Goal: Transaction & Acquisition: Purchase product/service

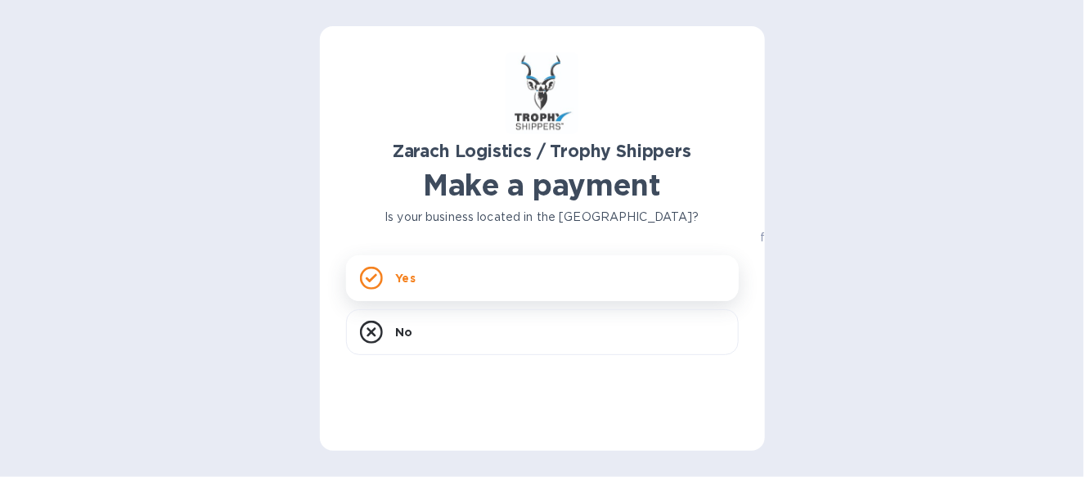
click at [490, 283] on div "Yes" at bounding box center [542, 278] width 393 height 46
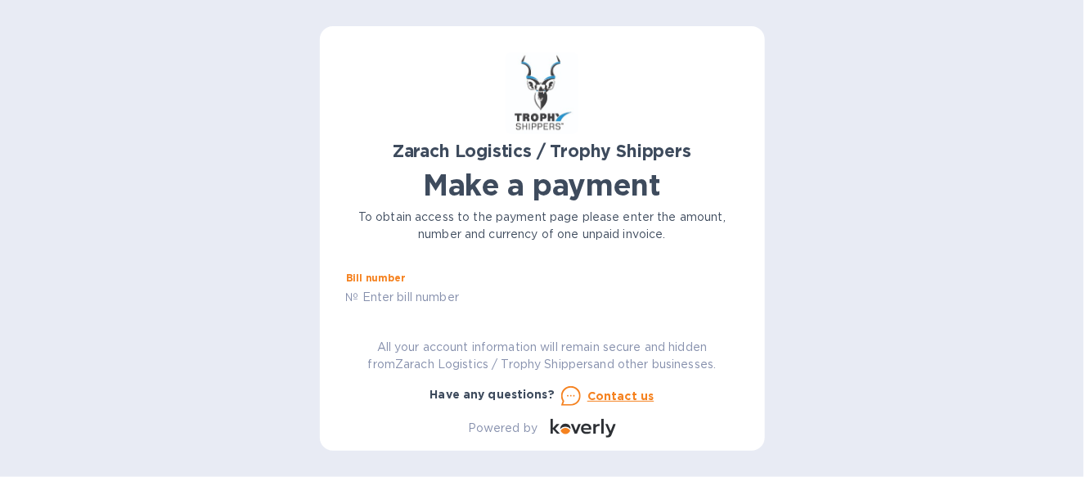
click at [478, 294] on input "text" at bounding box center [549, 297] width 380 height 25
type input "B00171177"
click at [496, 289] on input "text" at bounding box center [462, 286] width 219 height 25
type input "6"
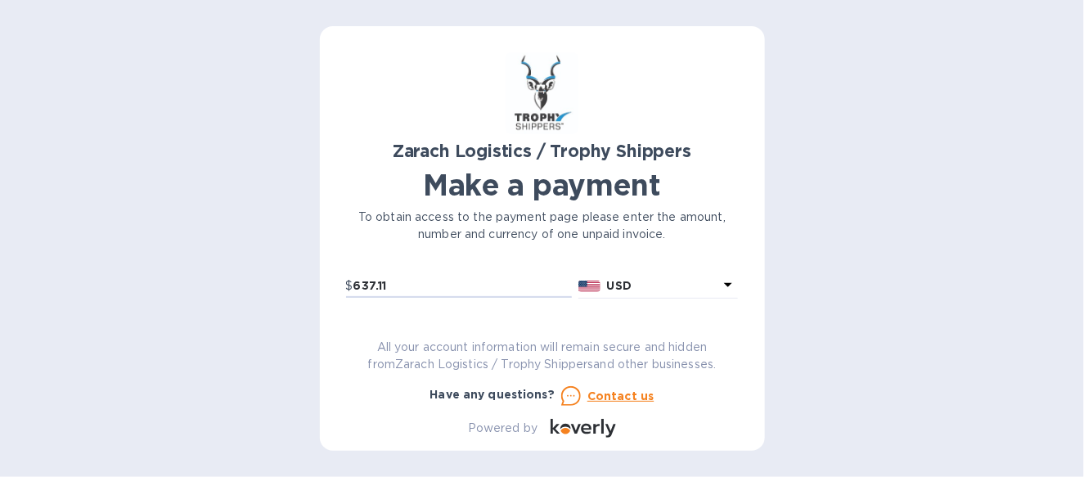
type input "637.11"
click at [512, 310] on div "Zarach Logistics / Trophy Shippers Make a payment To obtain access to the payme…" at bounding box center [542, 244] width 393 height 385
click at [512, 282] on input "text" at bounding box center [542, 274] width 393 height 25
type input "Select Europe Inc"
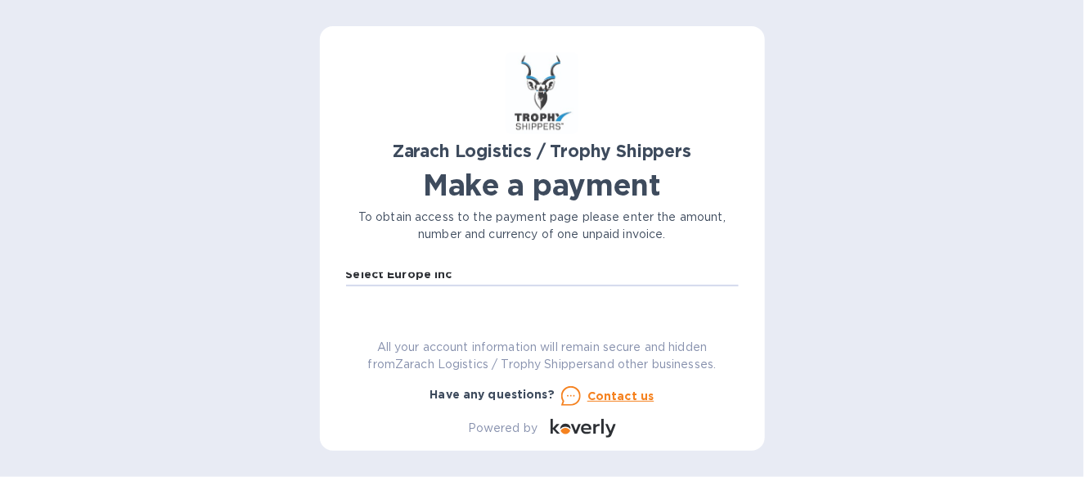
scroll to position [148, 0]
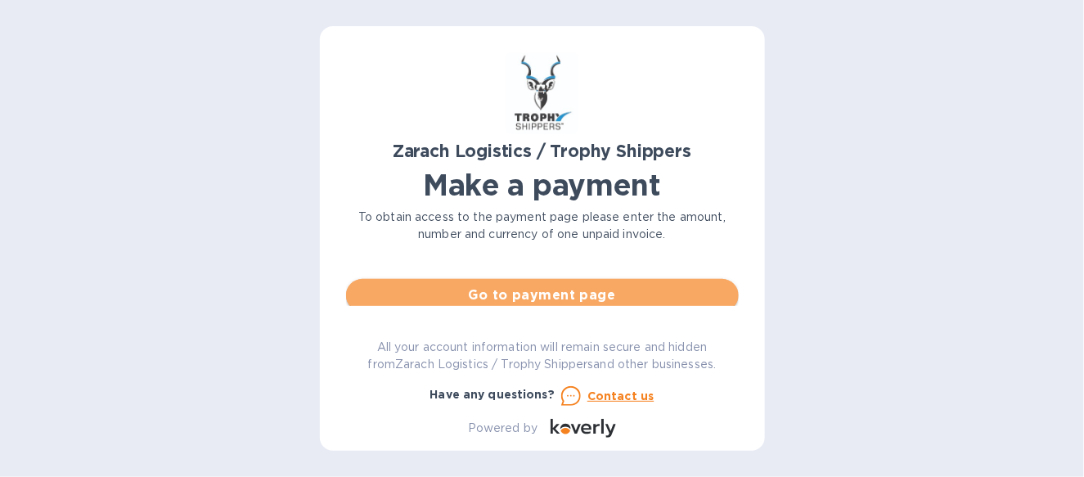
click at [600, 303] on span "Go to payment page" at bounding box center [542, 295] width 366 height 20
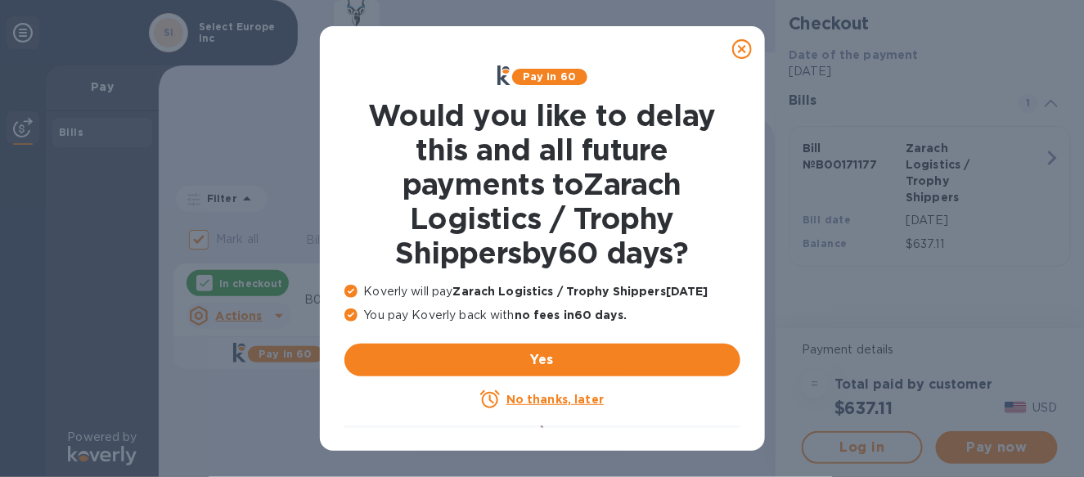
click at [740, 43] on icon at bounding box center [742, 49] width 20 height 20
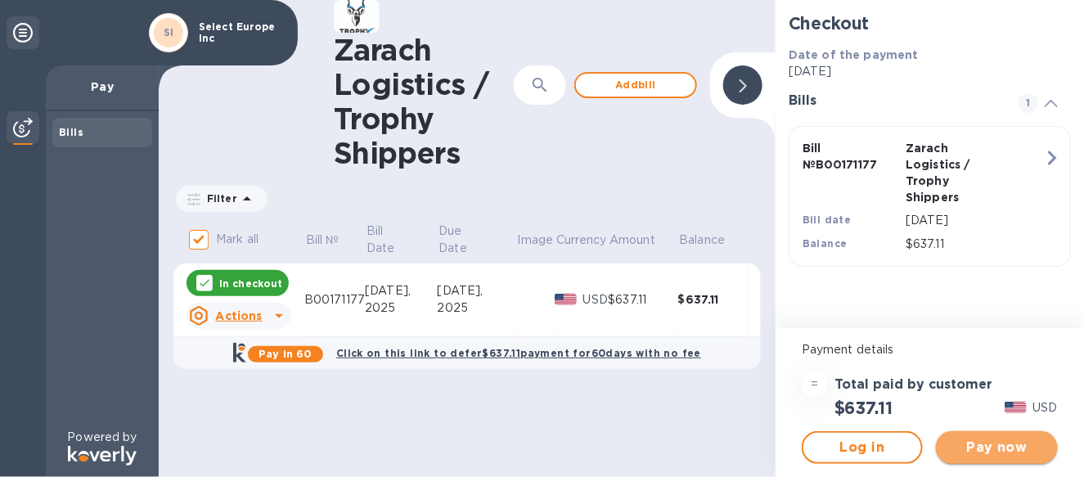
click at [977, 444] on span "Pay now" at bounding box center [996, 448] width 95 height 20
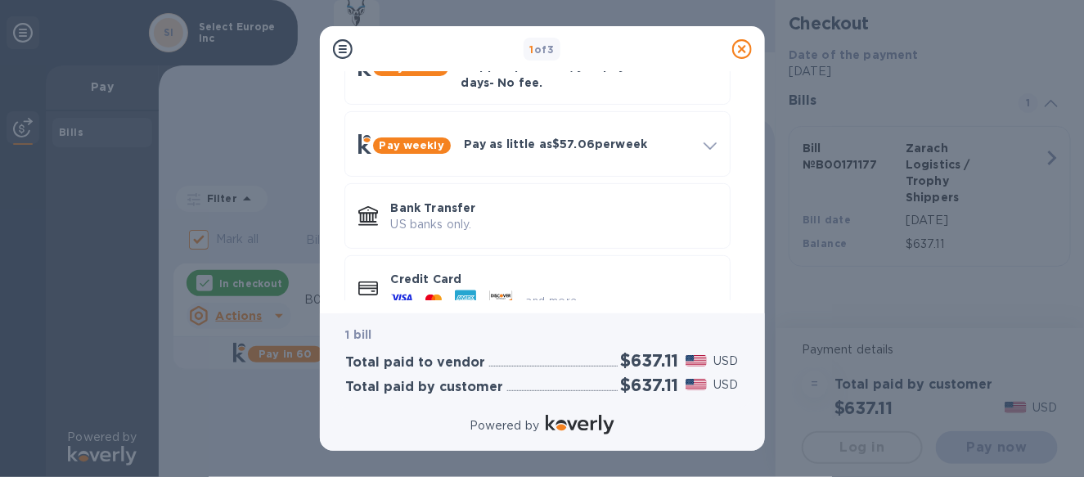
scroll to position [116, 0]
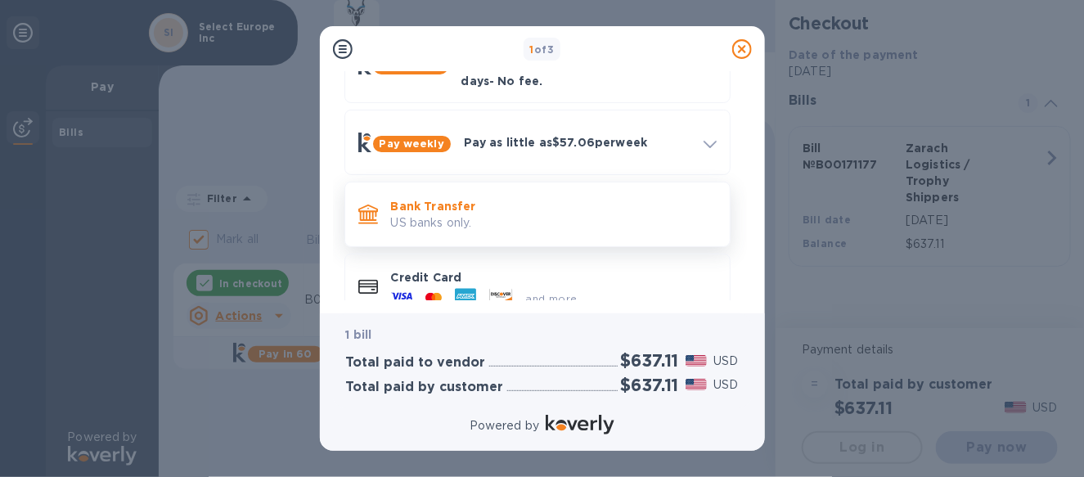
click at [403, 214] on p "US banks only." at bounding box center [554, 222] width 326 height 17
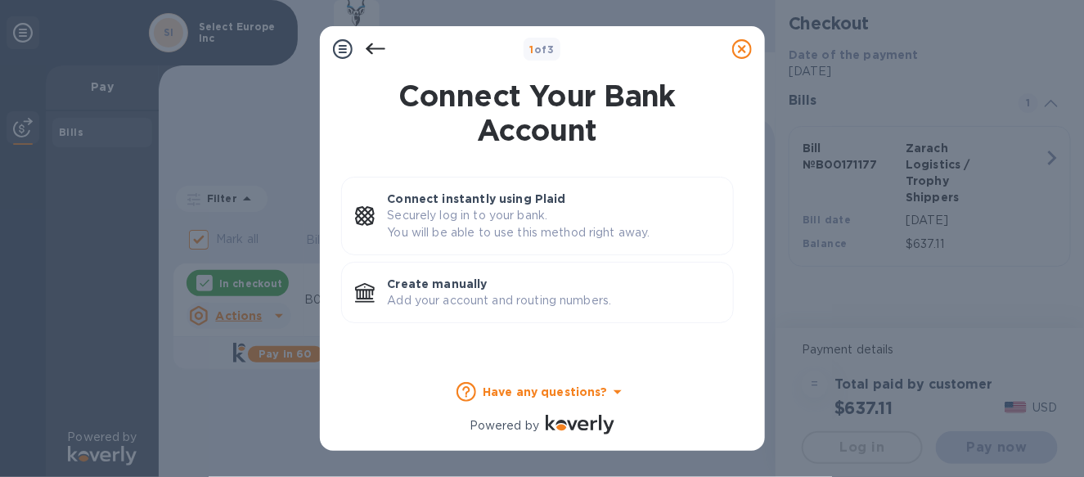
scroll to position [0, 0]
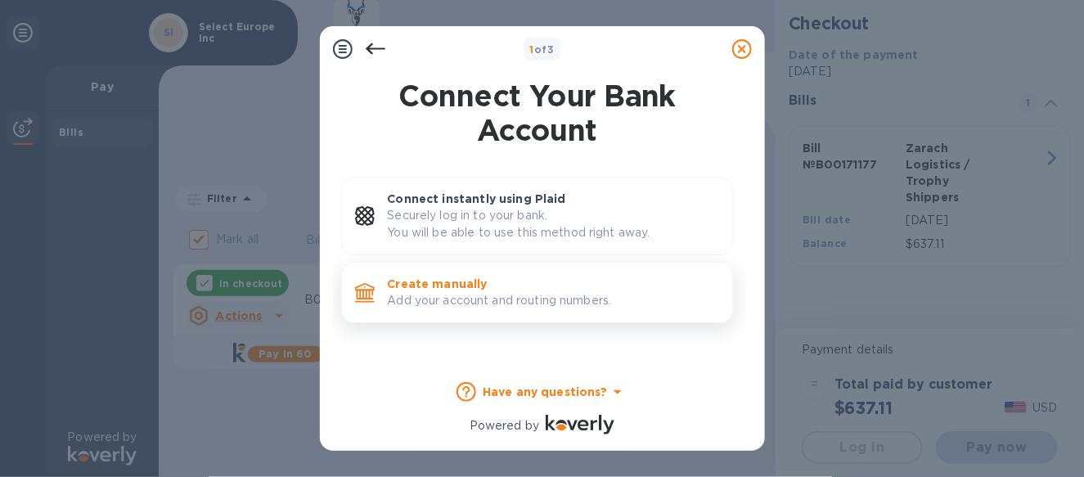
click at [432, 300] on p "Add your account and routing numbers." at bounding box center [554, 300] width 332 height 17
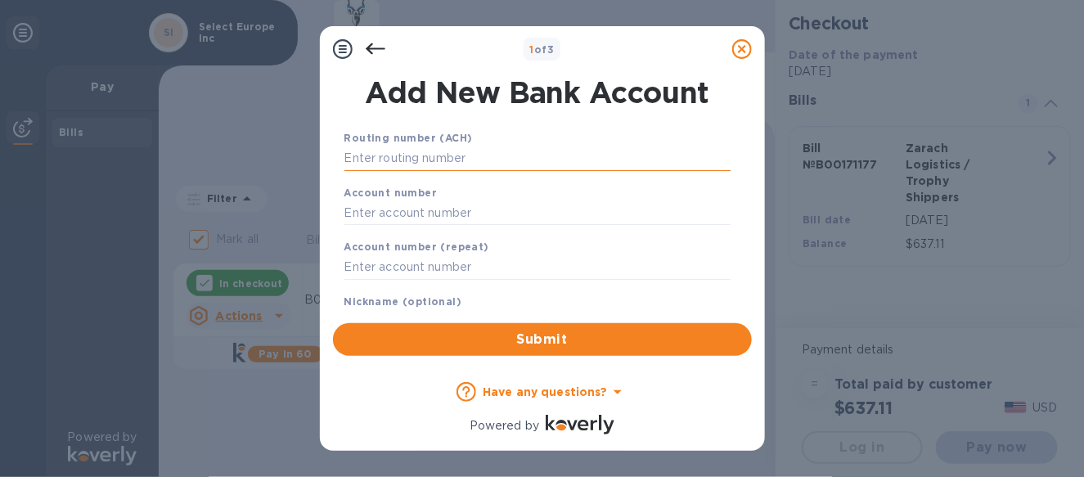
click at [421, 154] on input "text" at bounding box center [537, 158] width 386 height 25
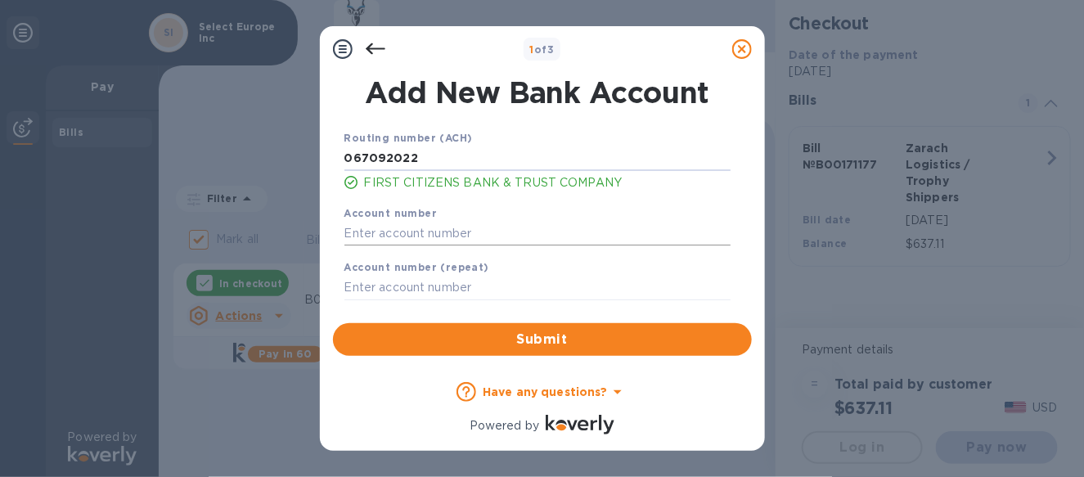
type input "067092022"
click at [381, 232] on input "text" at bounding box center [537, 233] width 386 height 25
type input "9064779536"
click at [362, 282] on input "text" at bounding box center [537, 288] width 386 height 25
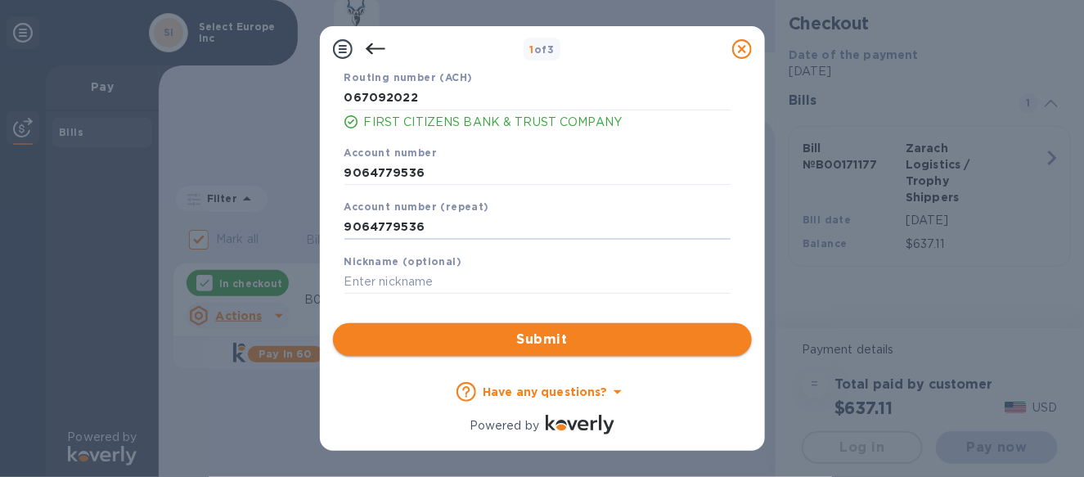
type input "9064779536"
click at [529, 346] on span "Submit" at bounding box center [542, 340] width 393 height 20
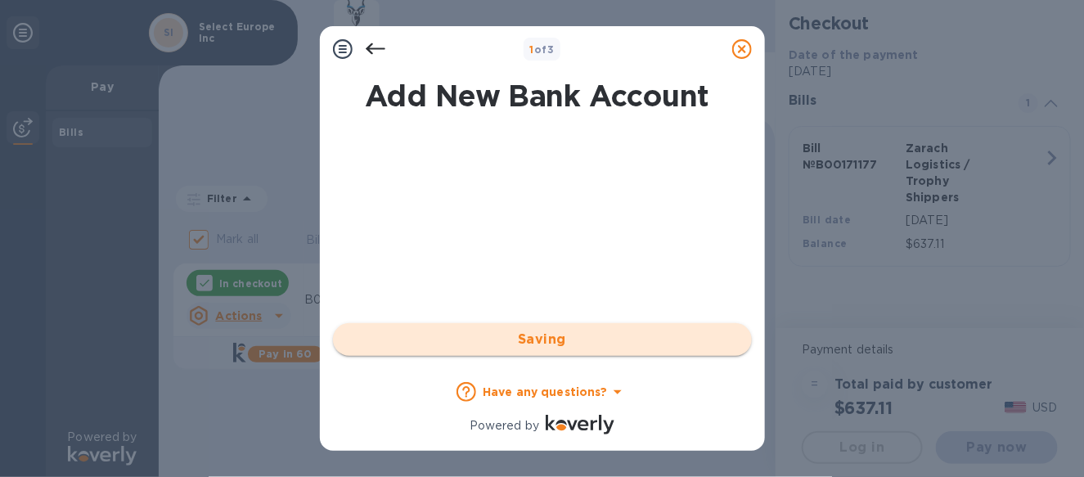
scroll to position [0, 0]
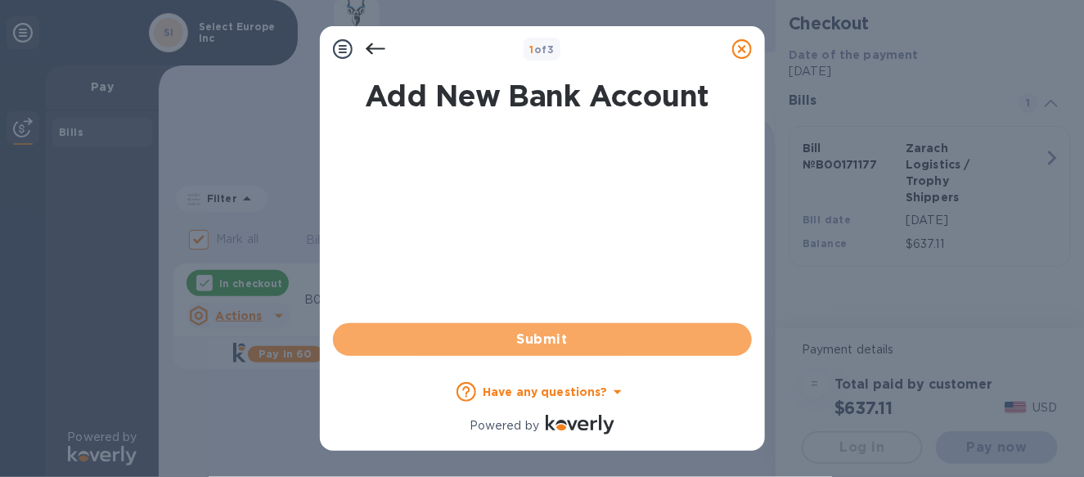
click at [545, 343] on span "Submit" at bounding box center [542, 340] width 393 height 20
